Goal: Find specific page/section: Find specific page/section

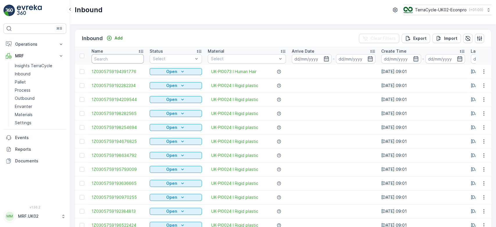
click at [123, 60] on input "text" at bounding box center [118, 58] width 52 height 9
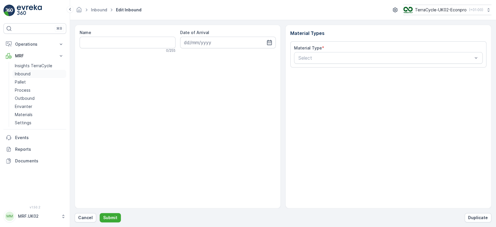
click at [16, 73] on p "Inbound" at bounding box center [23, 74] width 16 height 6
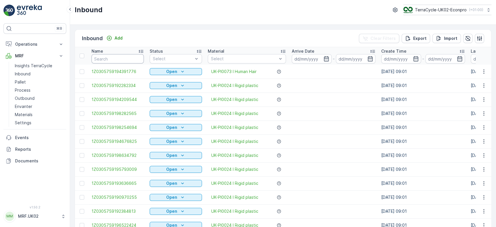
click at [118, 58] on input "text" at bounding box center [118, 58] width 52 height 9
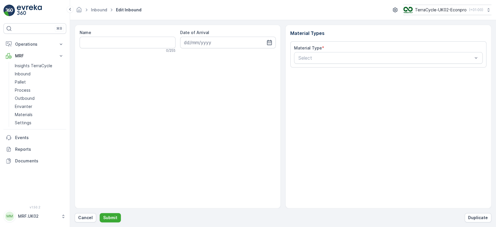
click at [118, 58] on div "Name 0 / 255 Date of Arrival" at bounding box center [178, 116] width 206 height 183
click at [31, 75] on link "Inbound" at bounding box center [39, 74] width 54 height 8
